Goal: Transaction & Acquisition: Download file/media

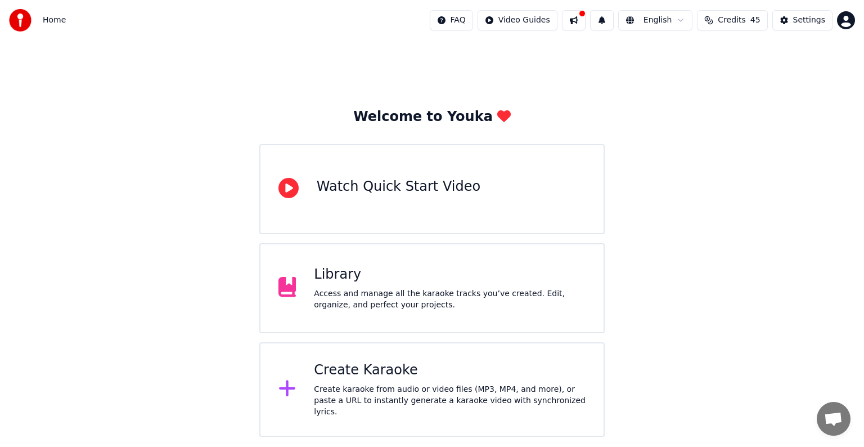
click at [411, 290] on div "Access and manage all the karaoke tracks you’ve created. Edit, organize, and pe…" at bounding box center [450, 299] width 272 height 23
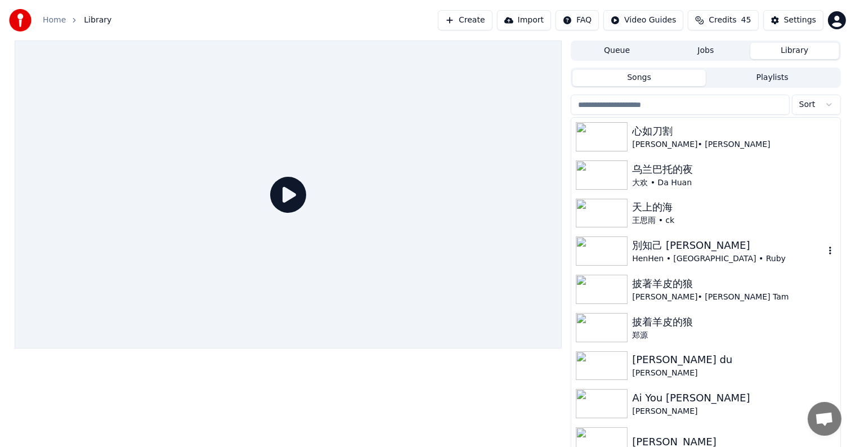
click at [609, 248] on img at bounding box center [602, 250] width 52 height 29
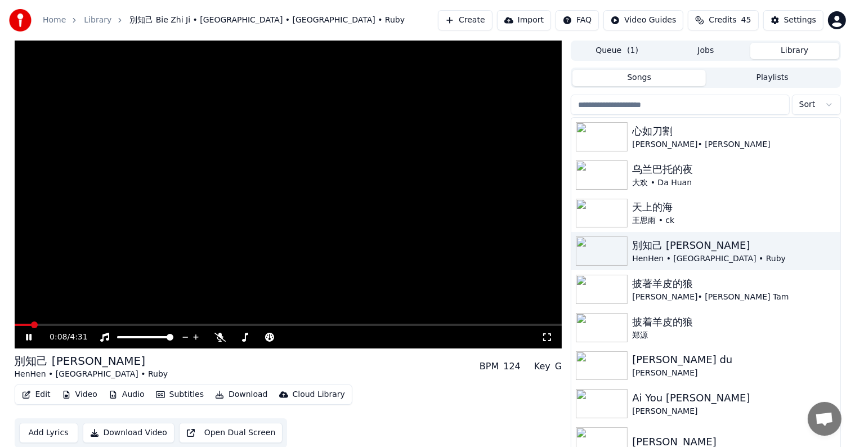
click at [119, 392] on button "Audio" at bounding box center [126, 394] width 45 height 16
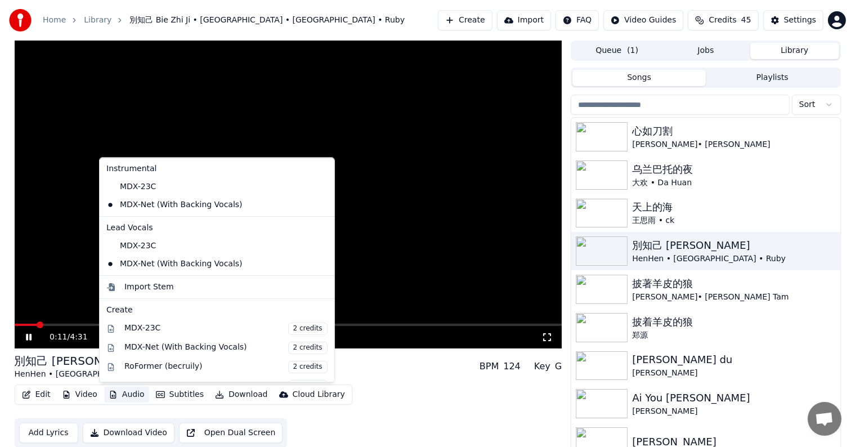
click at [376, 216] on video at bounding box center [288, 195] width 547 height 308
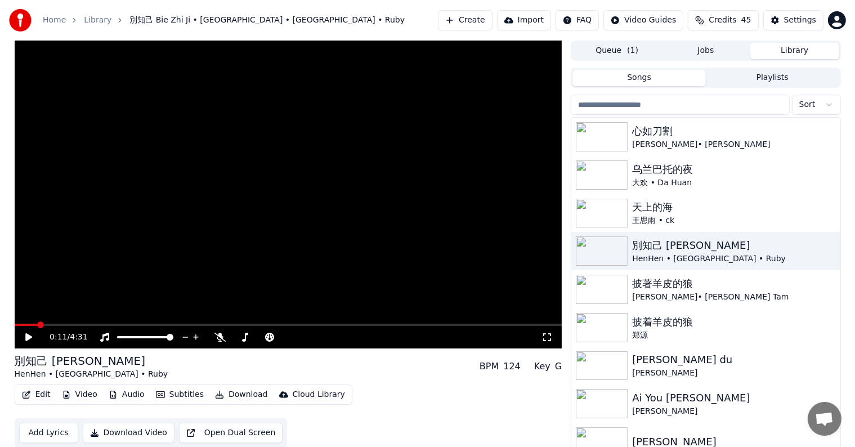
click at [25, 336] on icon at bounding box center [28, 337] width 7 height 8
click at [29, 332] on icon at bounding box center [37, 336] width 26 height 9
click at [488, 16] on button "Create" at bounding box center [465, 20] width 55 height 20
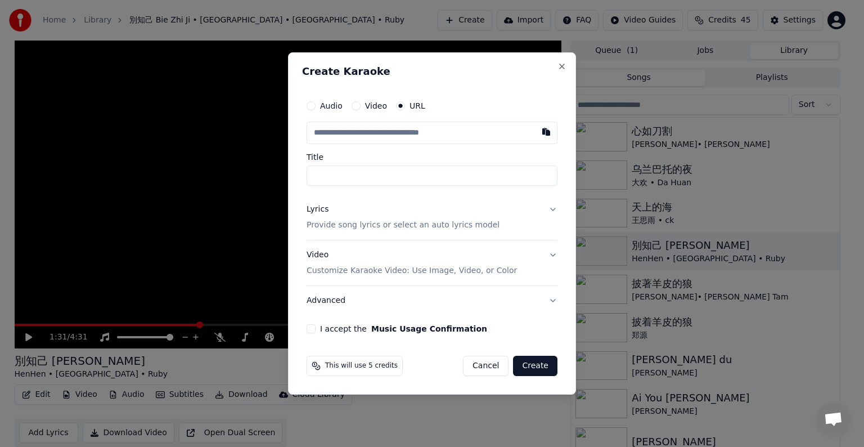
click at [484, 364] on button "Cancel" at bounding box center [486, 366] width 46 height 20
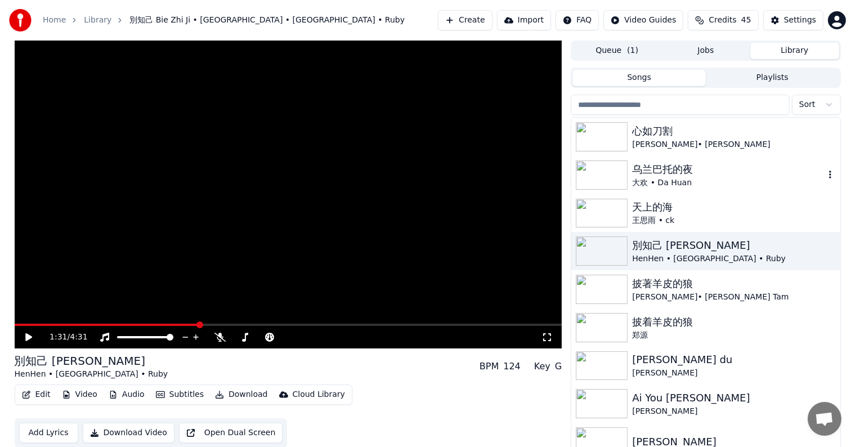
click at [597, 169] on img at bounding box center [602, 174] width 52 height 29
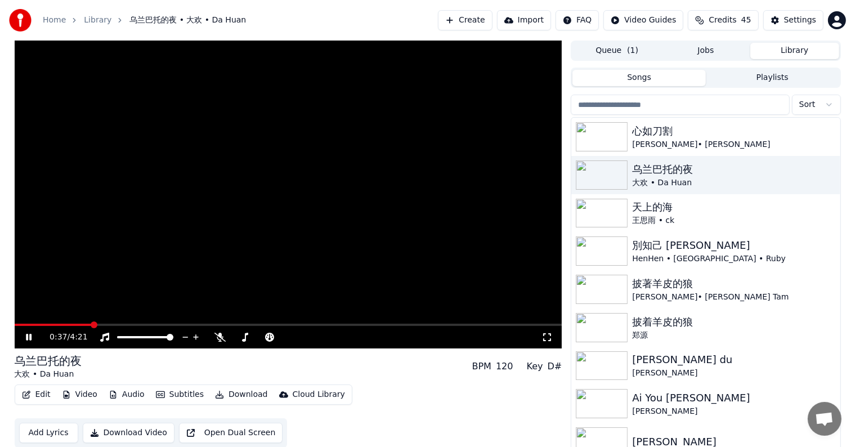
click at [92, 324] on span at bounding box center [288, 324] width 547 height 2
click at [104, 322] on video at bounding box center [288, 195] width 547 height 308
click at [104, 323] on span at bounding box center [60, 324] width 90 height 2
click at [83, 324] on span at bounding box center [49, 324] width 69 height 2
click at [27, 336] on icon at bounding box center [28, 337] width 7 height 8
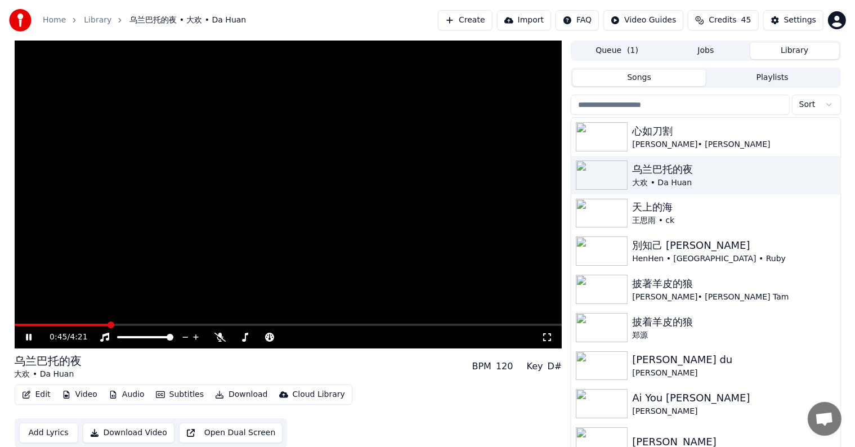
click at [28, 335] on icon at bounding box center [29, 337] width 6 height 7
click at [483, 18] on button "Create" at bounding box center [465, 20] width 55 height 20
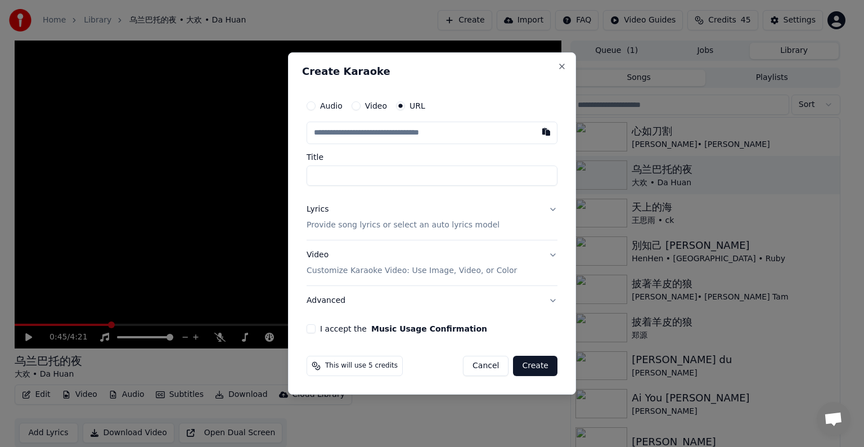
click at [486, 360] on button "Cancel" at bounding box center [486, 366] width 46 height 20
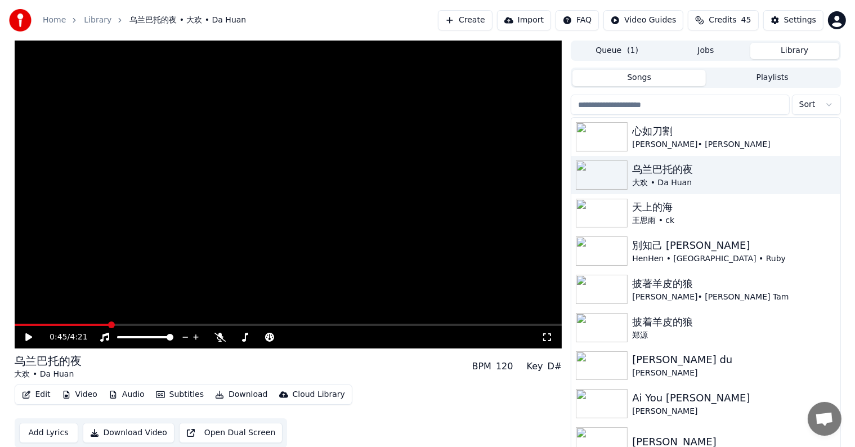
click at [475, 21] on button "Create" at bounding box center [465, 20] width 55 height 20
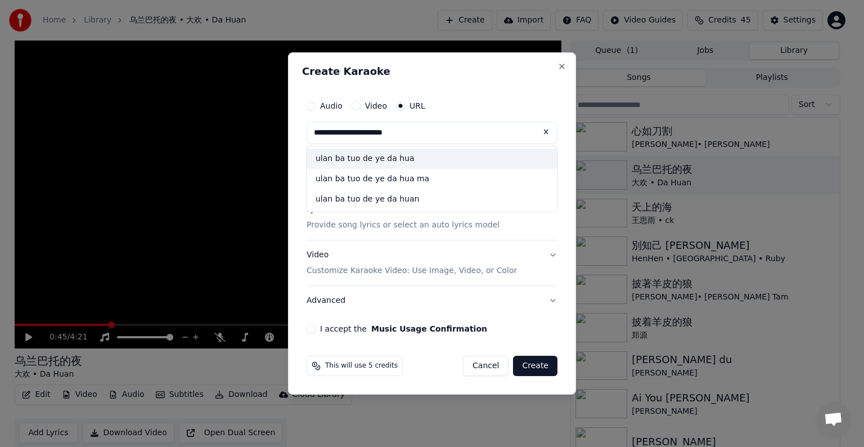
type input "**********"
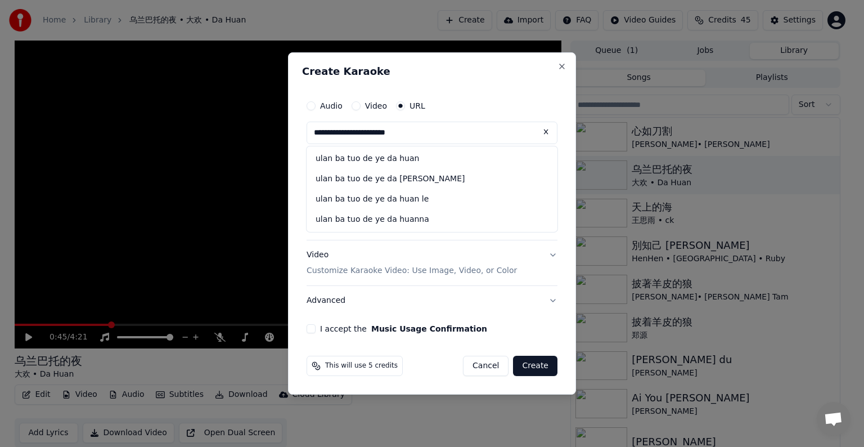
type input "**********"
click button at bounding box center [546, 132] width 23 height 20
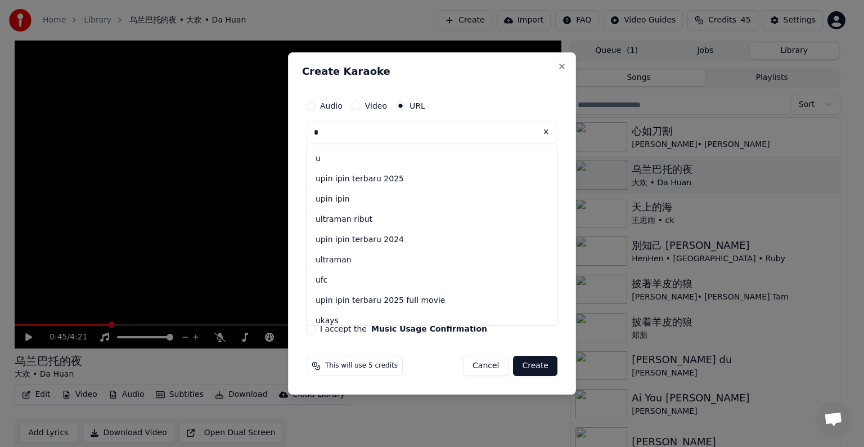
type input "*"
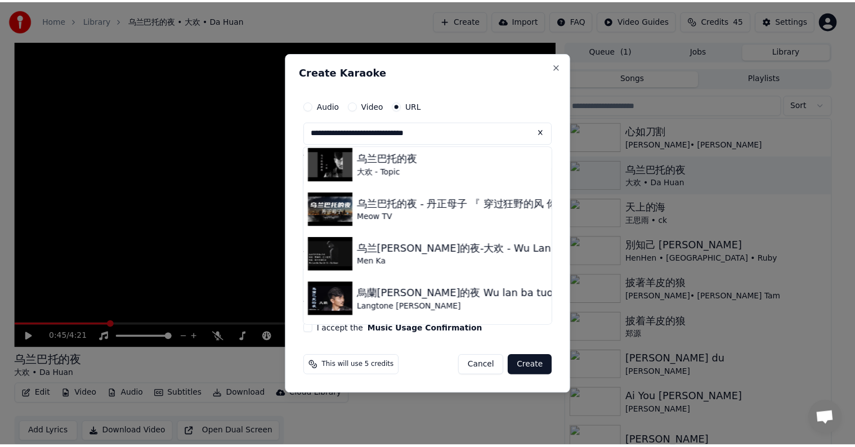
scroll to position [376, 0]
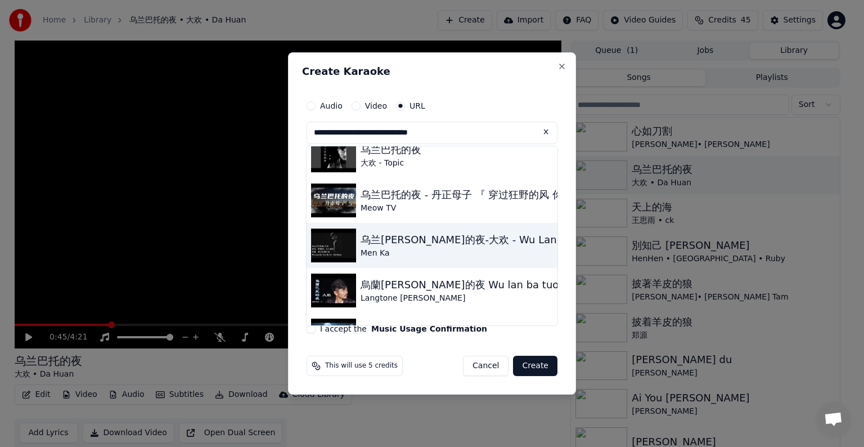
click at [332, 248] on img at bounding box center [333, 245] width 45 height 34
type input "**********"
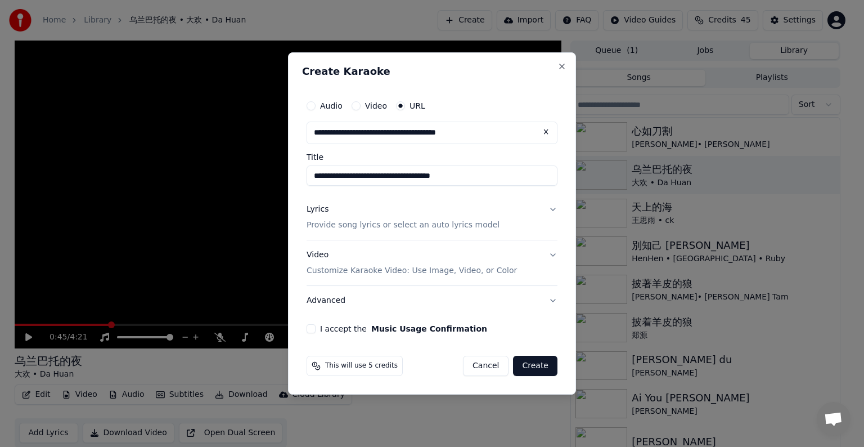
click at [332, 248] on button "Video Customize Karaoke Video: Use Image, Video, or Color" at bounding box center [432, 262] width 251 height 45
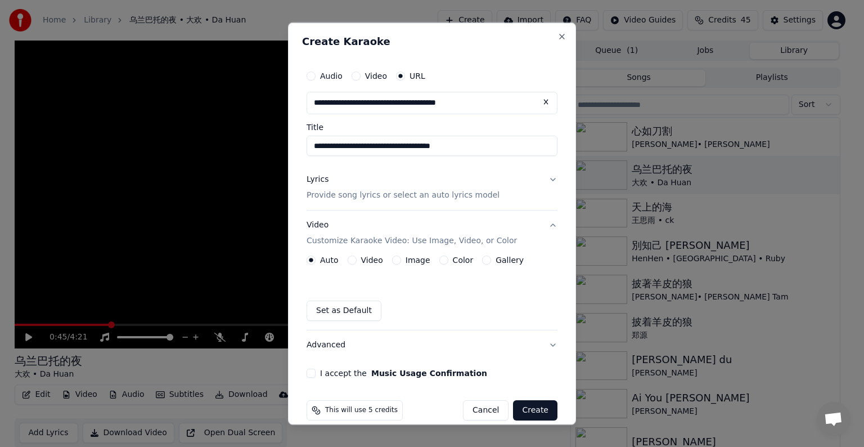
click at [543, 183] on button "Lyrics Provide song lyrics or select an auto lyrics model" at bounding box center [432, 187] width 251 height 45
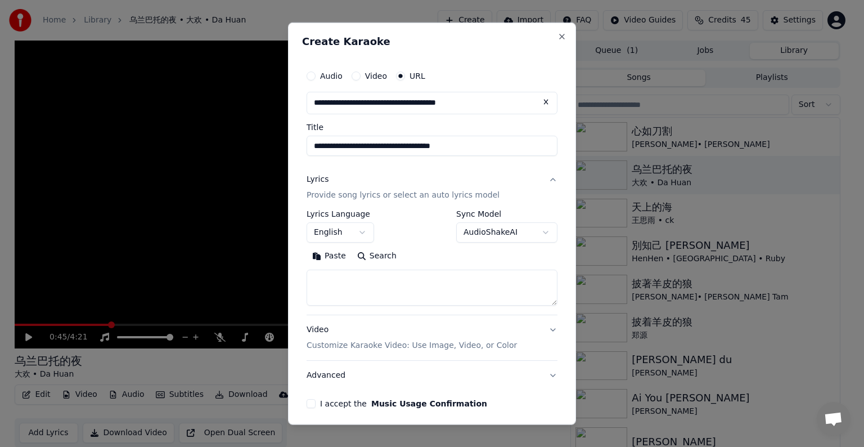
click at [353, 235] on button "English" at bounding box center [341, 232] width 68 height 20
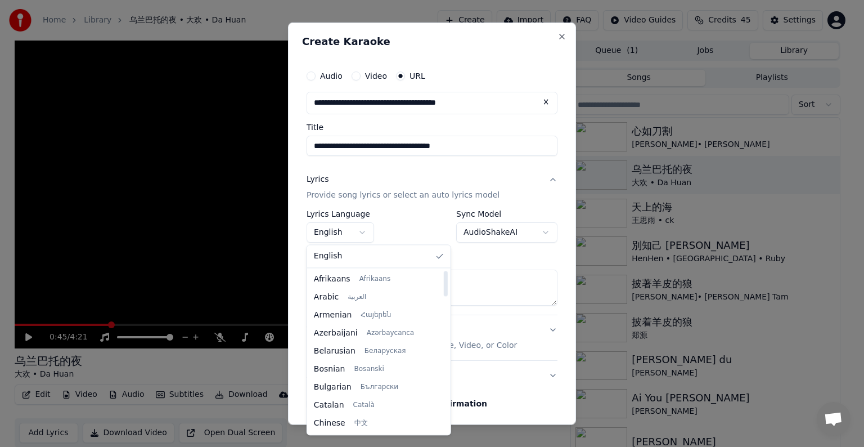
select select "**"
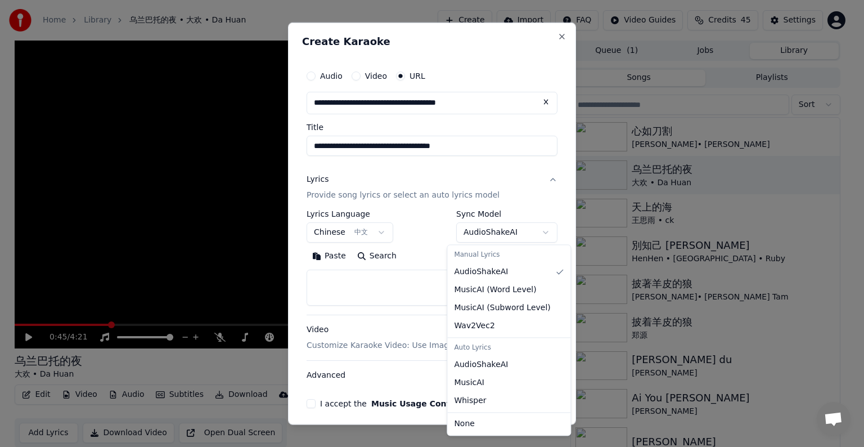
click at [534, 228] on body "**********" at bounding box center [427, 223] width 855 height 447
select select "****"
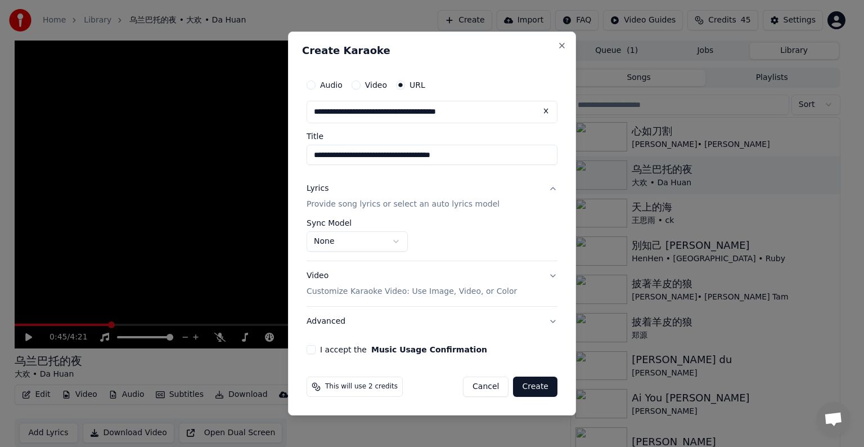
click at [310, 350] on button "I accept the Music Usage Confirmation" at bounding box center [311, 349] width 9 height 9
click at [537, 381] on button "Create" at bounding box center [535, 386] width 44 height 20
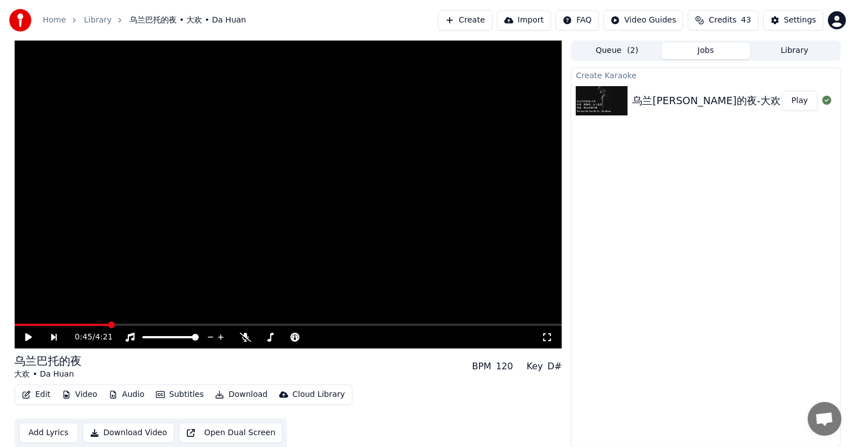
click at [795, 96] on button "Play" at bounding box center [798, 101] width 35 height 20
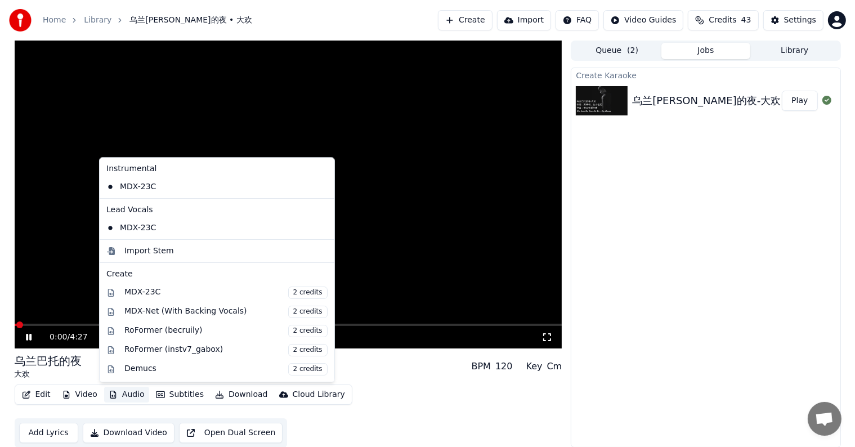
click at [122, 392] on button "Audio" at bounding box center [126, 394] width 45 height 16
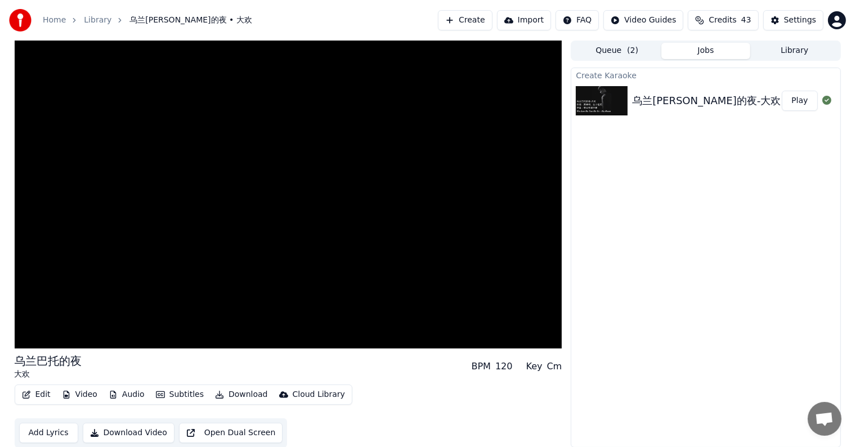
click at [394, 365] on div "乌兰[PERSON_NAME]的夜 大欢 BPM 120 Key Cm" at bounding box center [288, 366] width 547 height 27
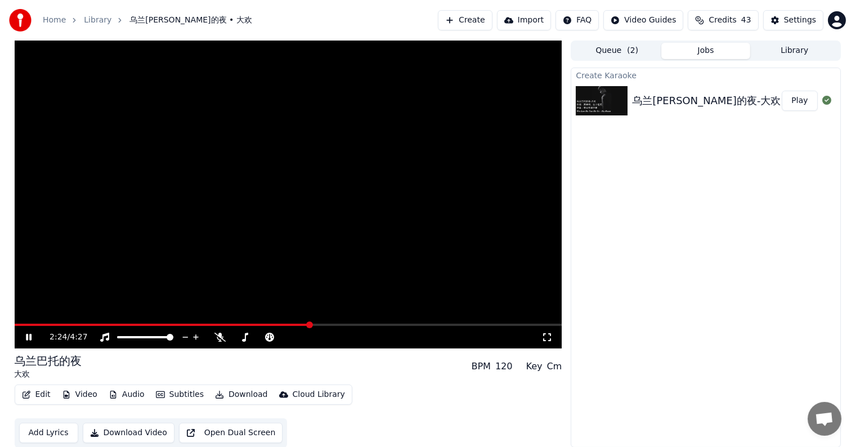
click at [127, 389] on button "Audio" at bounding box center [126, 394] width 45 height 16
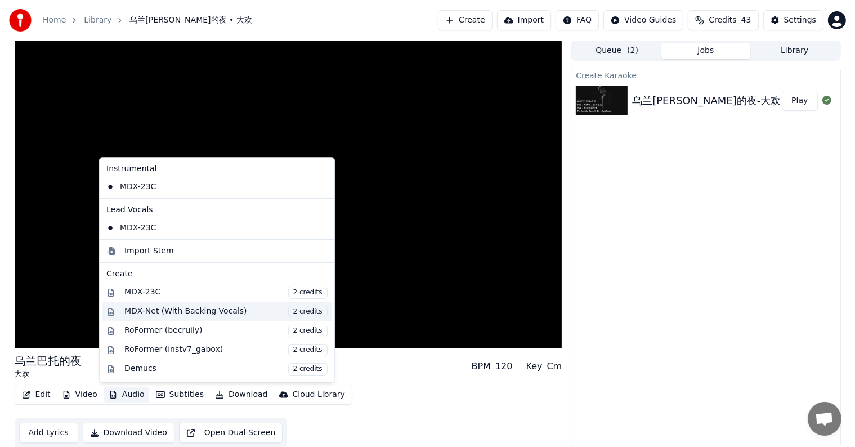
click at [159, 307] on div "MDX-Net (With Backing Vocals) 2 credits" at bounding box center [225, 311] width 203 height 12
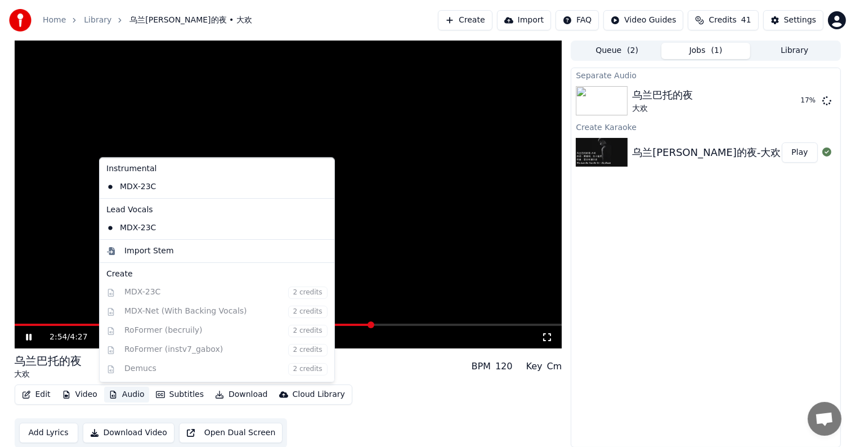
click at [128, 397] on button "Audio" at bounding box center [126, 394] width 45 height 16
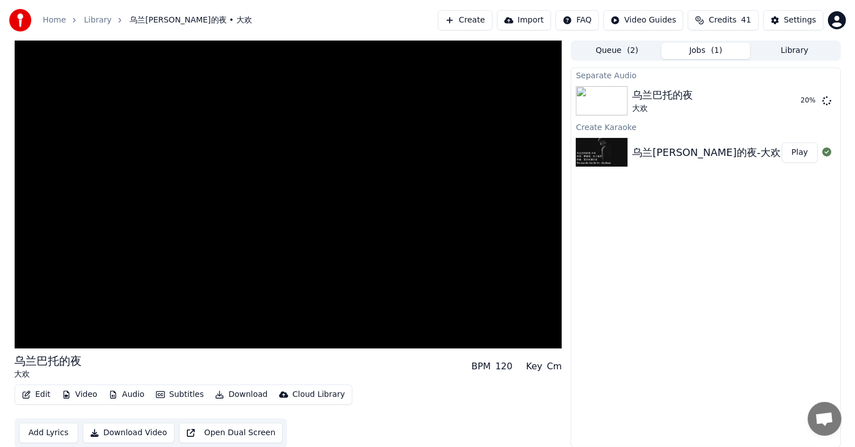
click at [360, 369] on div "乌兰[PERSON_NAME]的夜 大欢 BPM 120 Key Cm" at bounding box center [288, 366] width 547 height 27
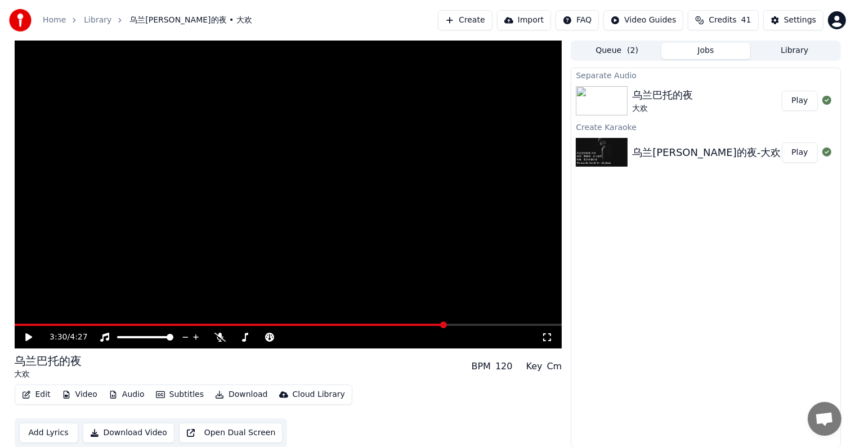
click at [801, 102] on button "Play" at bounding box center [798, 101] width 35 height 20
click at [165, 323] on video at bounding box center [288, 195] width 547 height 308
click at [169, 324] on span at bounding box center [288, 324] width 547 height 2
click at [28, 339] on icon at bounding box center [28, 337] width 7 height 8
click at [227, 324] on span at bounding box center [288, 324] width 547 height 2
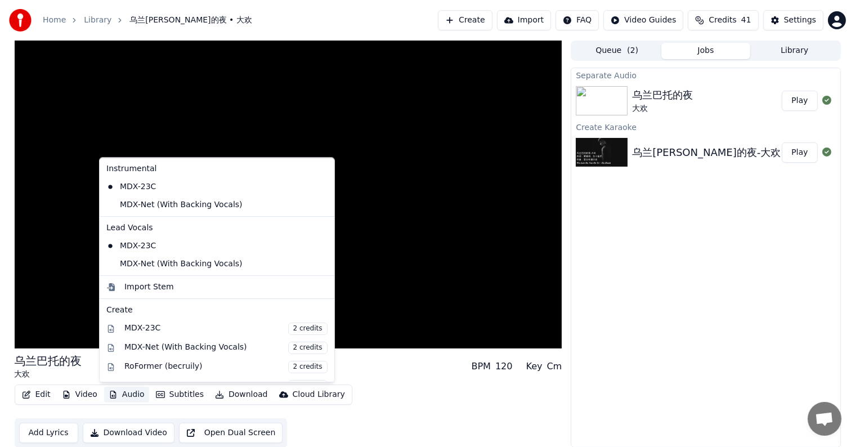
click at [118, 394] on button "Audio" at bounding box center [126, 394] width 45 height 16
click at [124, 206] on div "MDX-Net (With Backing Vocals)" at bounding box center [208, 205] width 213 height 18
click at [122, 394] on button "Audio" at bounding box center [126, 394] width 45 height 16
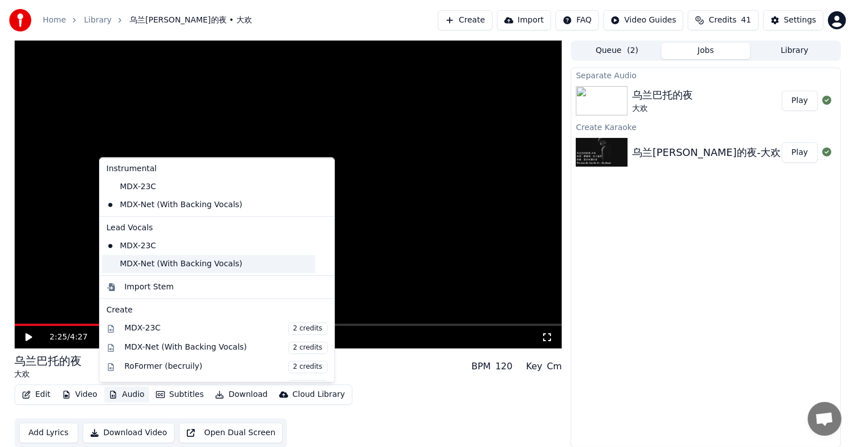
click at [132, 263] on div "MDX-Net (With Backing Vocals)" at bounding box center [208, 264] width 213 height 18
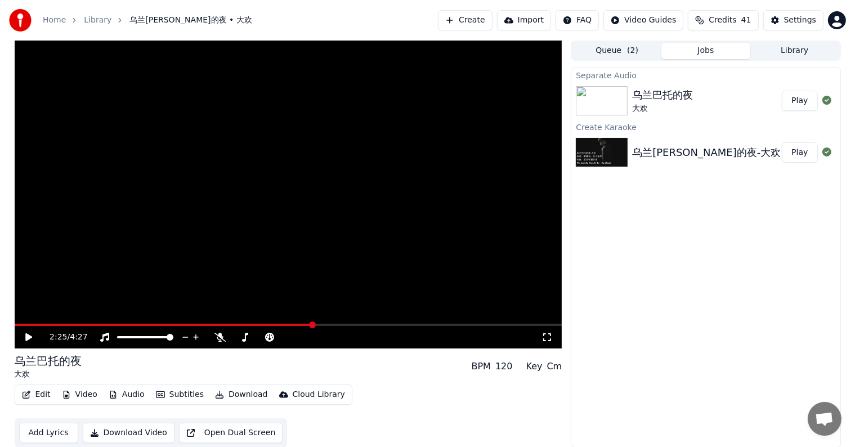
click at [21, 326] on div "2:25 / 4:27" at bounding box center [288, 337] width 547 height 23
click at [21, 325] on span at bounding box center [18, 324] width 6 height 2
click at [27, 332] on icon at bounding box center [37, 336] width 26 height 9
click at [219, 325] on span at bounding box center [288, 324] width 547 height 2
click at [241, 324] on span at bounding box center [288, 324] width 547 height 2
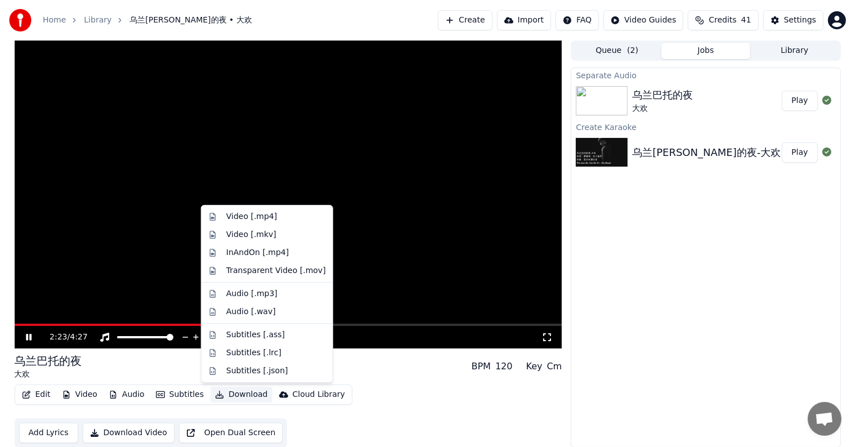
click at [234, 394] on button "Download" at bounding box center [241, 394] width 62 height 16
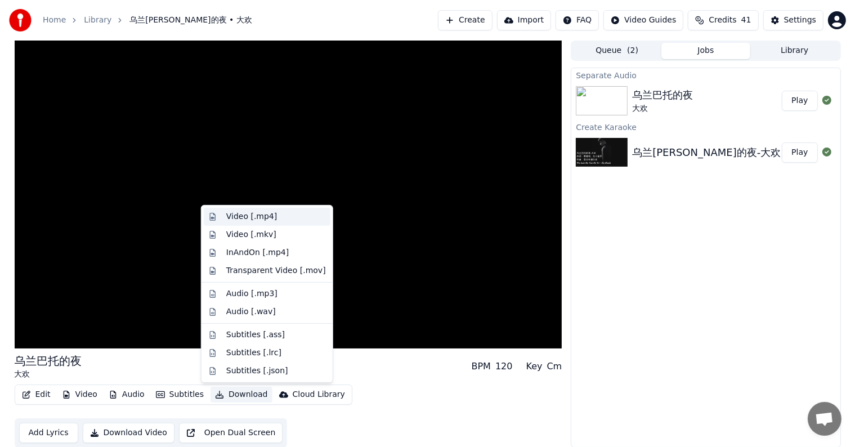
click at [256, 214] on div "Video [.mp4]" at bounding box center [251, 216] width 51 height 11
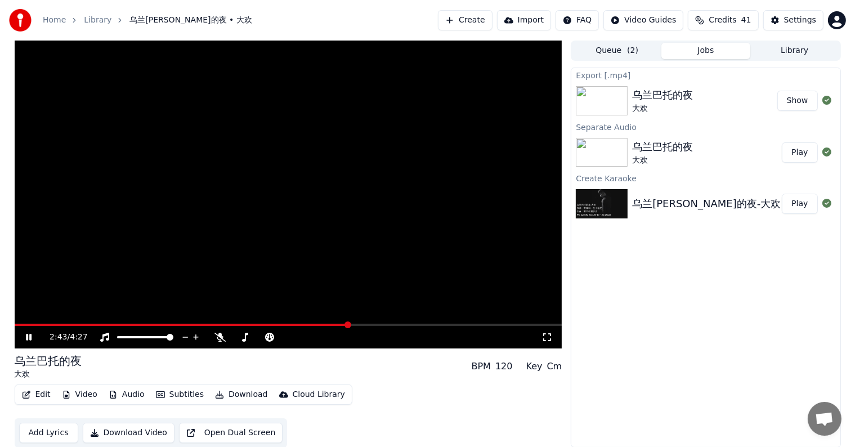
click at [29, 334] on icon at bounding box center [29, 337] width 6 height 7
click at [793, 104] on button "Show" at bounding box center [797, 101] width 41 height 20
click at [797, 98] on button "Show" at bounding box center [797, 101] width 41 height 20
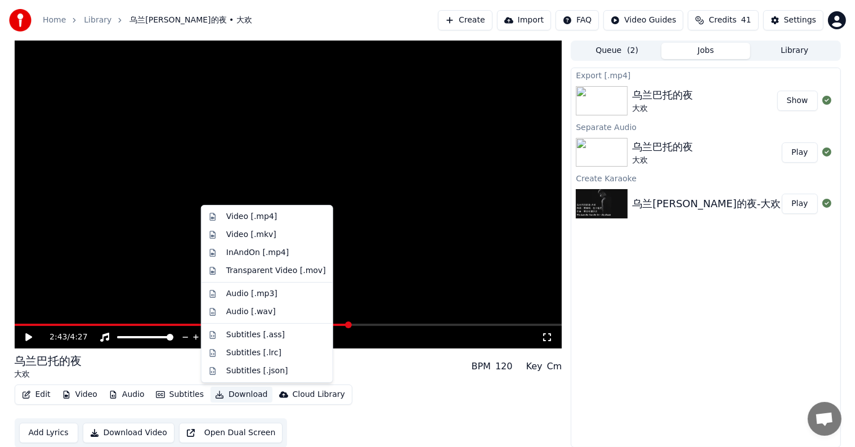
click at [232, 394] on button "Download" at bounding box center [241, 394] width 62 height 16
click at [248, 213] on div "Video [.mp4]" at bounding box center [251, 216] width 51 height 11
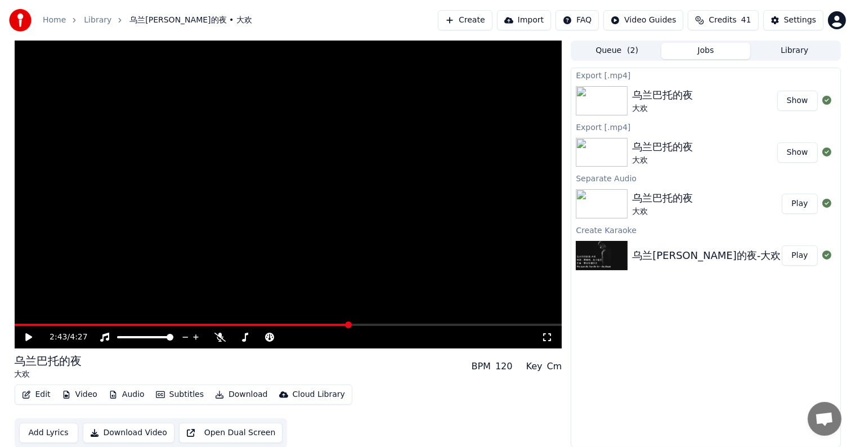
click at [792, 101] on button "Show" at bounding box center [797, 101] width 41 height 20
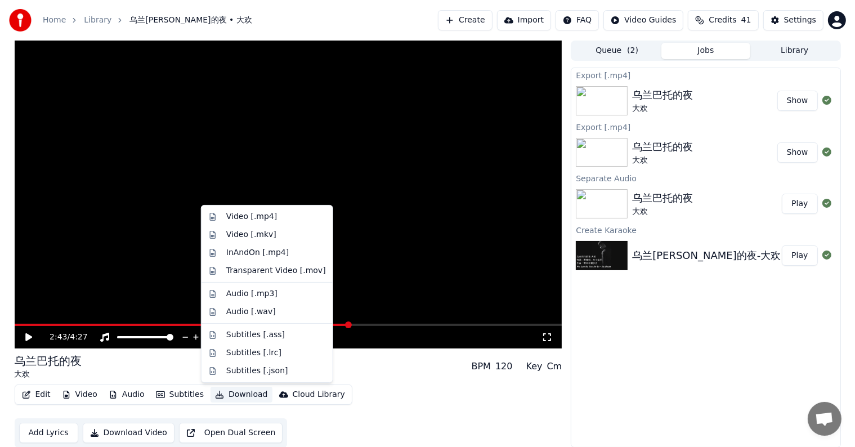
click at [227, 393] on button "Download" at bounding box center [241, 394] width 62 height 16
click at [250, 231] on div "Video [.mkv]" at bounding box center [251, 234] width 50 height 11
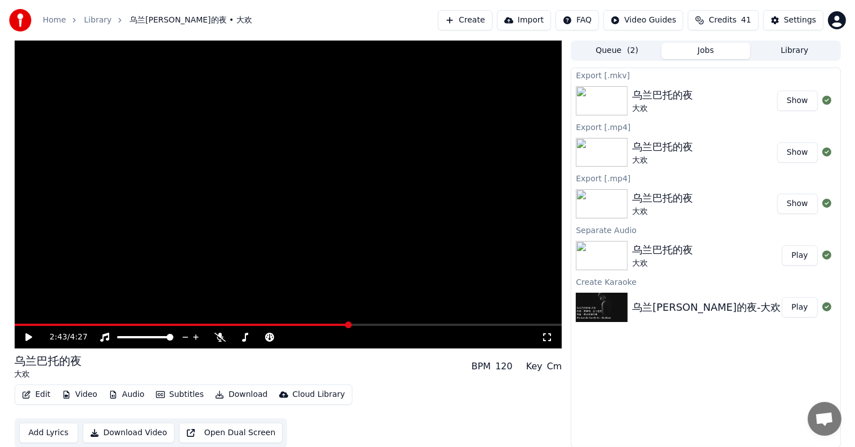
click at [799, 102] on button "Show" at bounding box center [797, 101] width 41 height 20
